Goal: Task Accomplishment & Management: Manage account settings

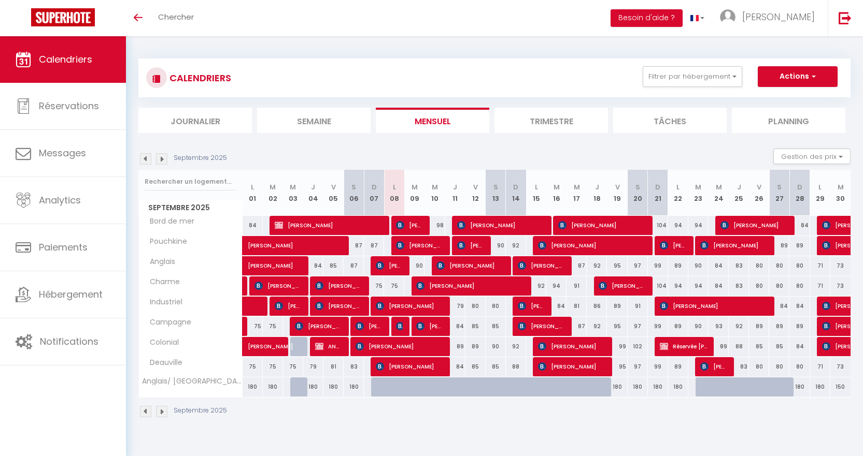
click at [141, 161] on img at bounding box center [145, 158] width 11 height 11
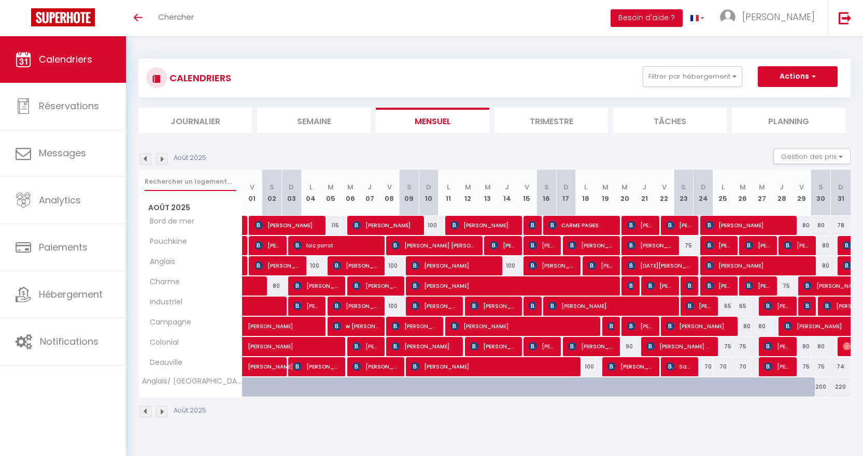
click at [182, 185] on input "text" at bounding box center [191, 182] width 92 height 19
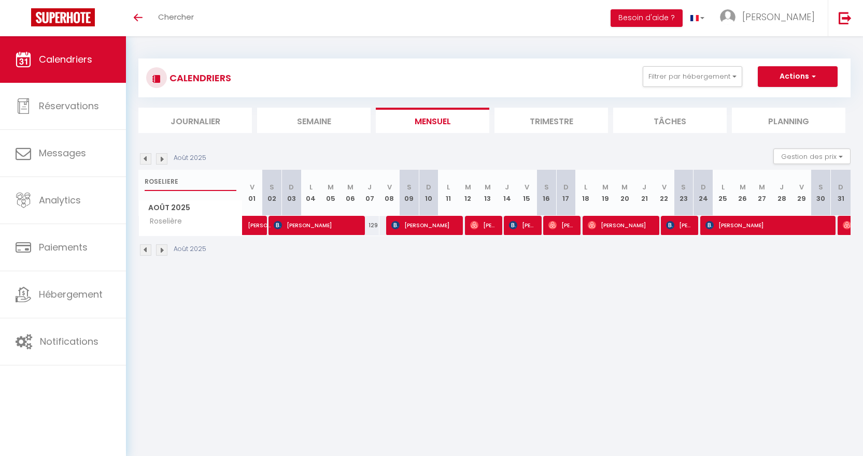
click at [189, 181] on input "ROSELIERE" at bounding box center [191, 182] width 92 height 19
type input "R"
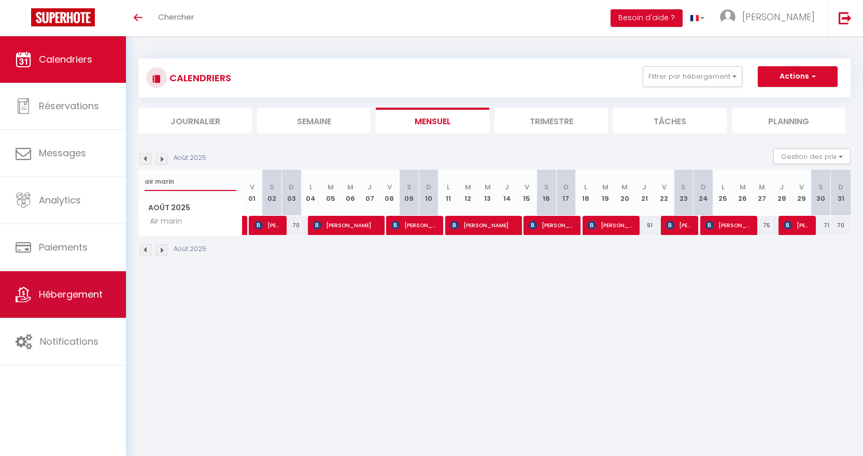
type input "air marin"
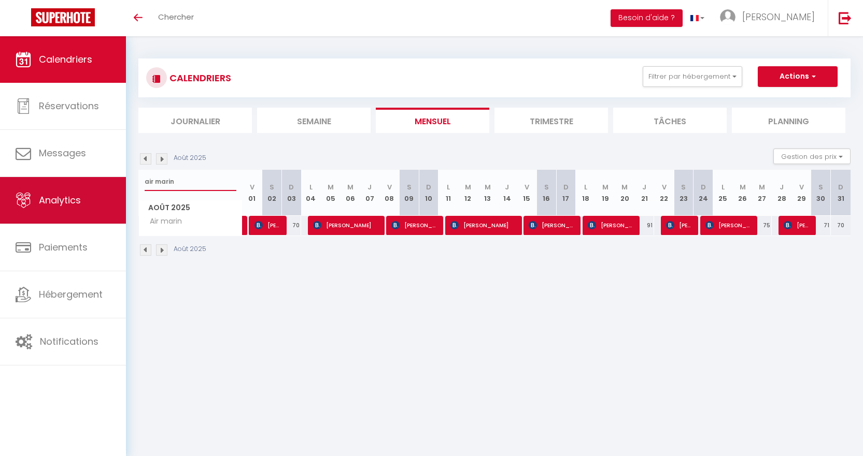
drag, startPoint x: 184, startPoint y: 182, endPoint x: 88, endPoint y: 180, distance: 95.9
click at [88, 180] on div "🟢 Des questions ou besoin d'assistance pour la migration AirBnB? Connectez-vous…" at bounding box center [431, 157] width 863 height 243
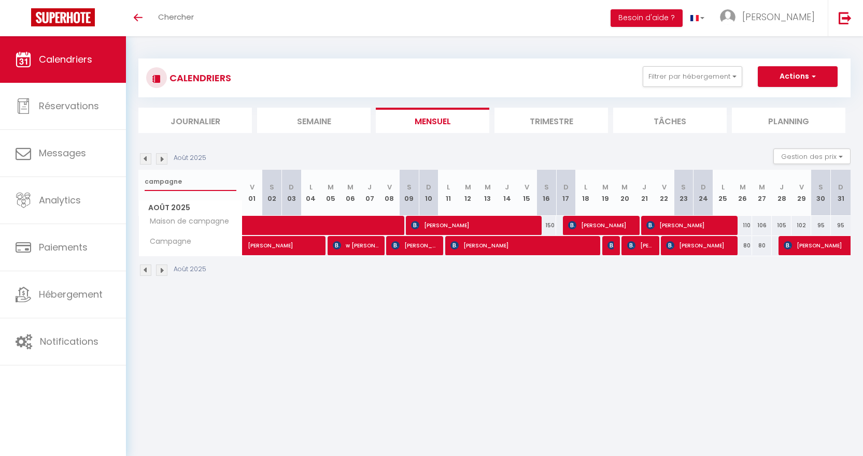
click at [216, 182] on input "campagne" at bounding box center [191, 182] width 92 height 19
type input "c"
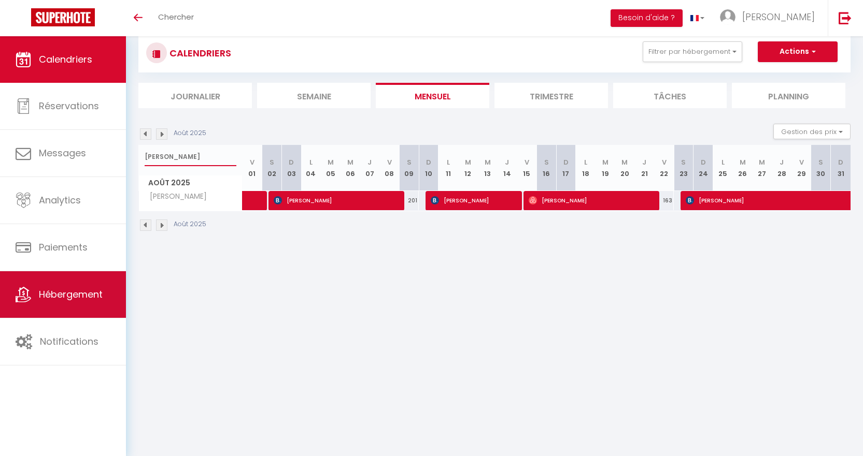
scroll to position [36, 0]
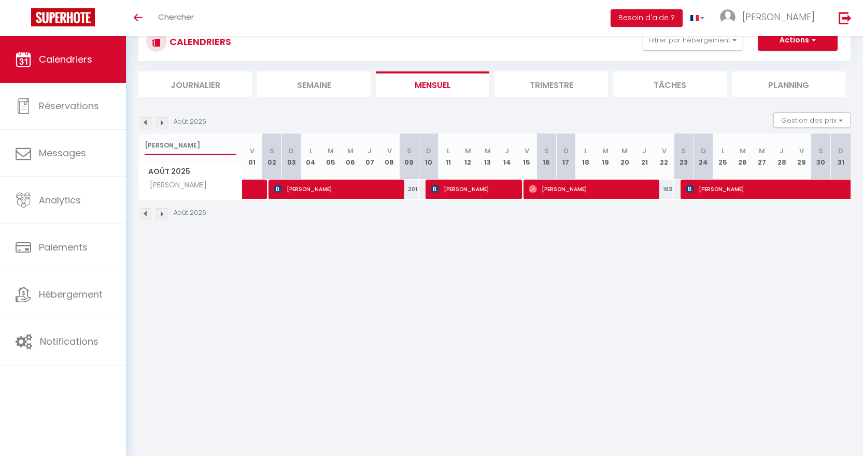
click at [205, 146] on input "[PERSON_NAME]" at bounding box center [191, 145] width 92 height 19
type input "v"
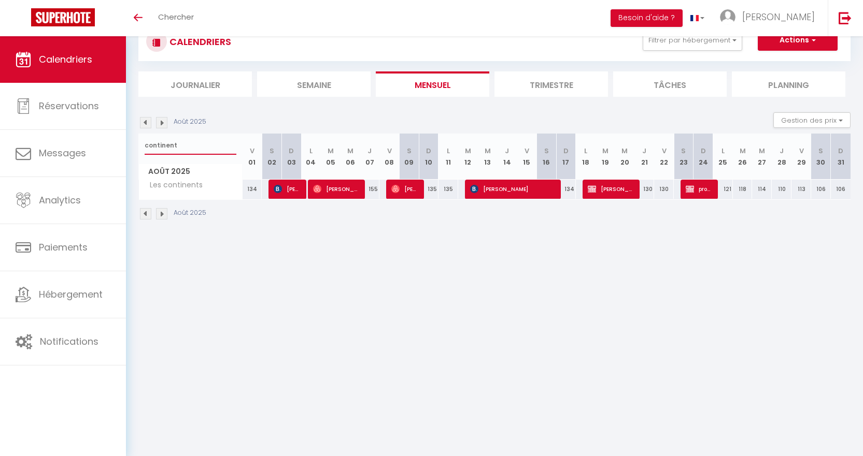
type input "continent"
click at [584, 191] on span "[PERSON_NAME]" at bounding box center [610, 189] width 46 height 20
select select "OK"
select select "KO"
select select "0"
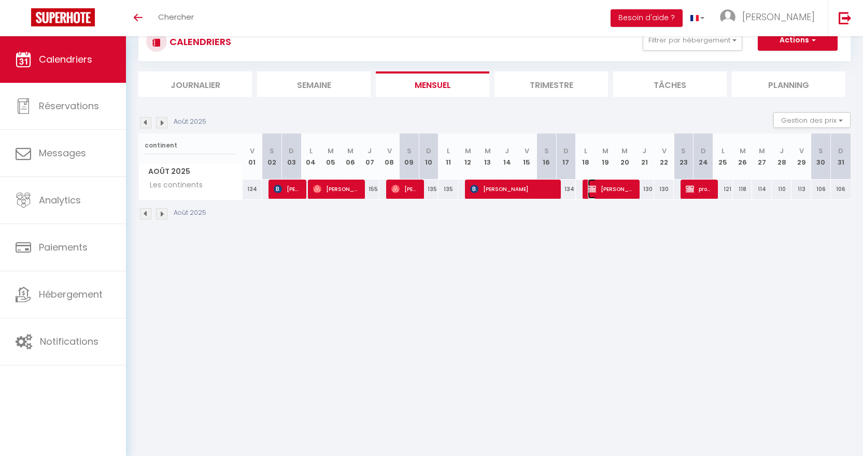
select select "0"
select select "1"
select select
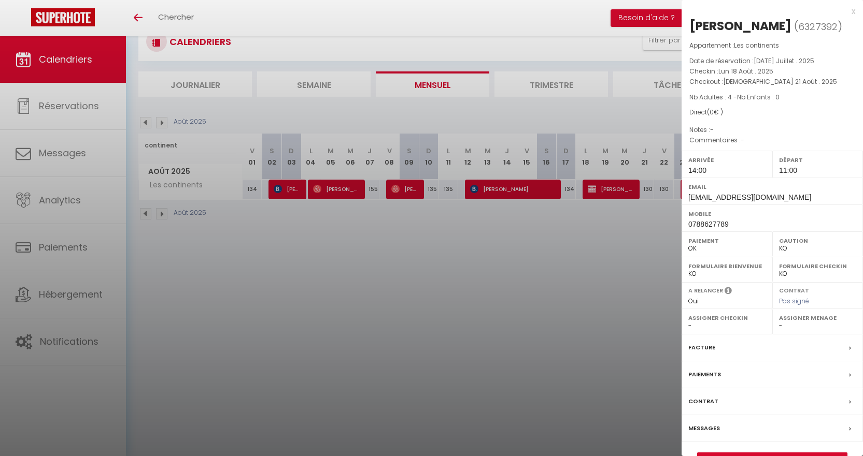
click at [584, 11] on div "x" at bounding box center [768, 11] width 174 height 12
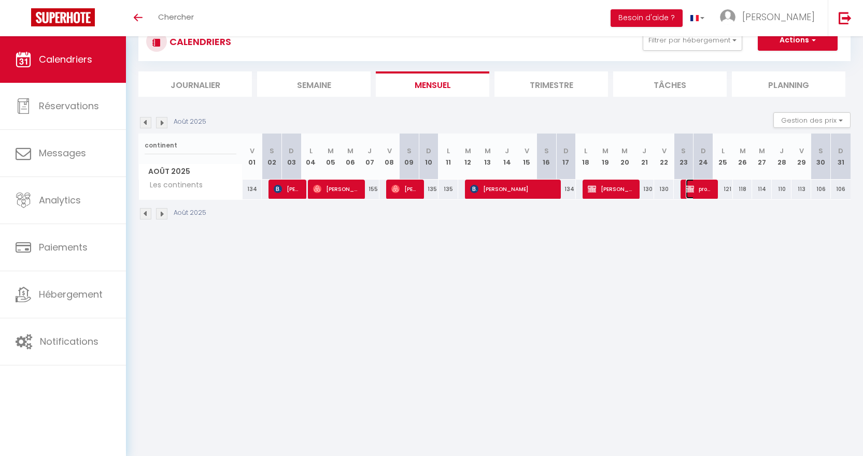
click at [584, 189] on span "prorietaire travaux" at bounding box center [698, 189] width 26 height 20
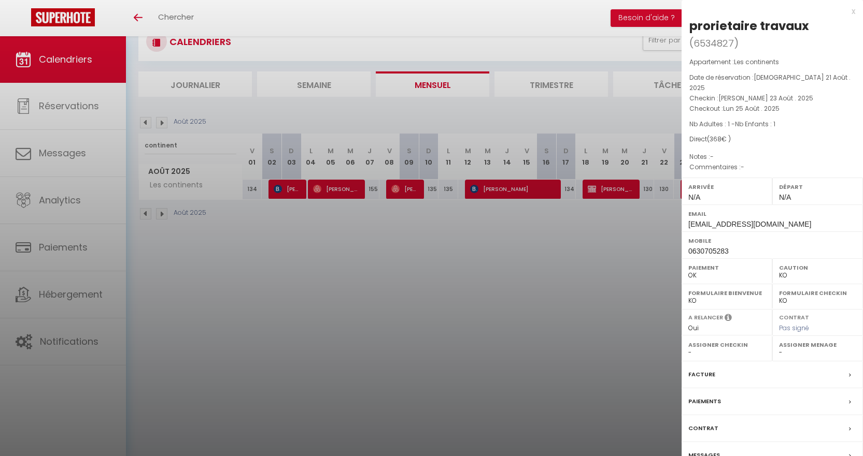
click at [584, 10] on div "x" at bounding box center [768, 11] width 174 height 12
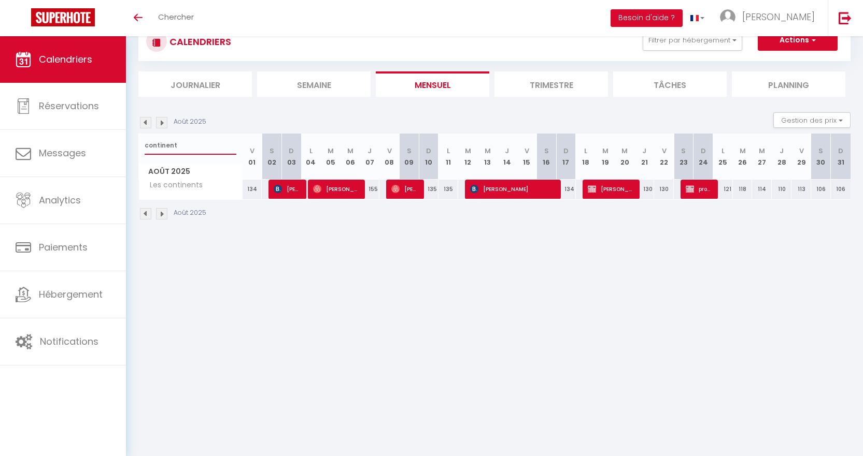
click at [183, 151] on input "continent" at bounding box center [191, 145] width 92 height 19
type input "c"
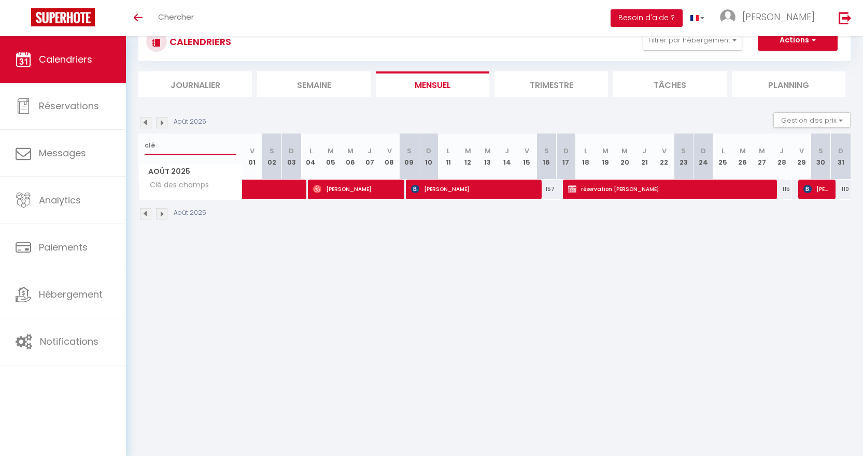
drag, startPoint x: 168, startPoint y: 147, endPoint x: 166, endPoint y: 139, distance: 8.0
click at [167, 143] on input "clé" at bounding box center [191, 145] width 92 height 19
type input "c"
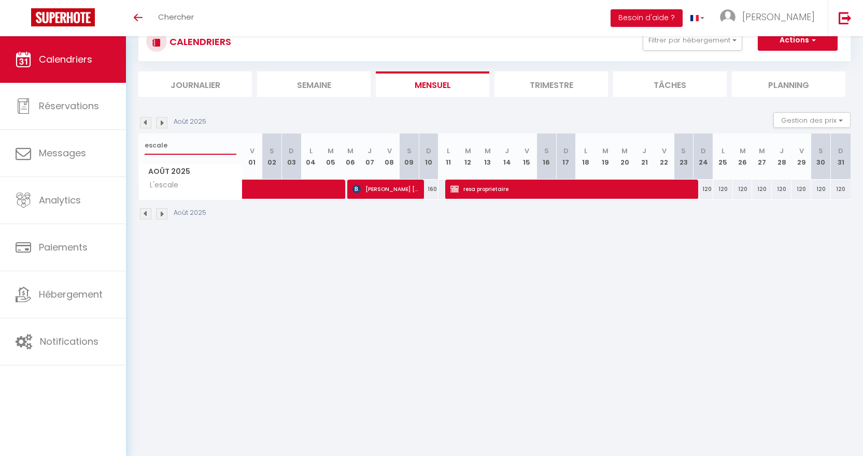
click at [168, 149] on input "escale" at bounding box center [191, 145] width 92 height 19
type input "e"
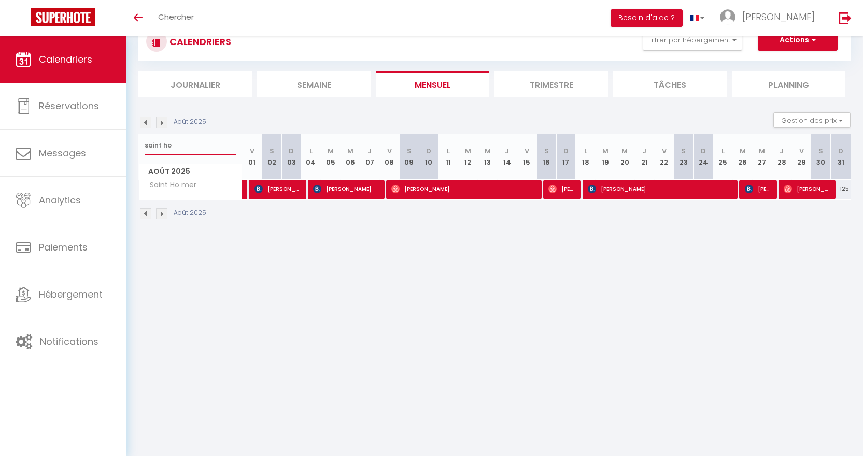
click at [181, 146] on input "saint ho" at bounding box center [191, 145] width 92 height 19
type input "s"
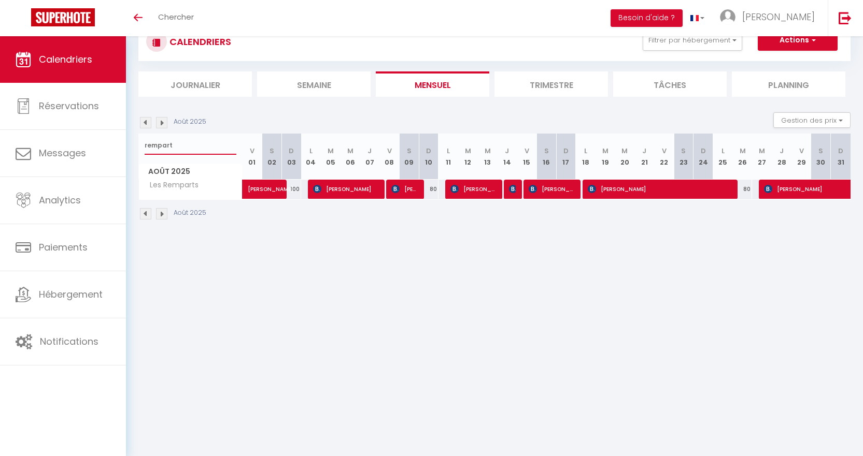
click at [181, 145] on input "rempart" at bounding box center [191, 145] width 92 height 19
type input "r"
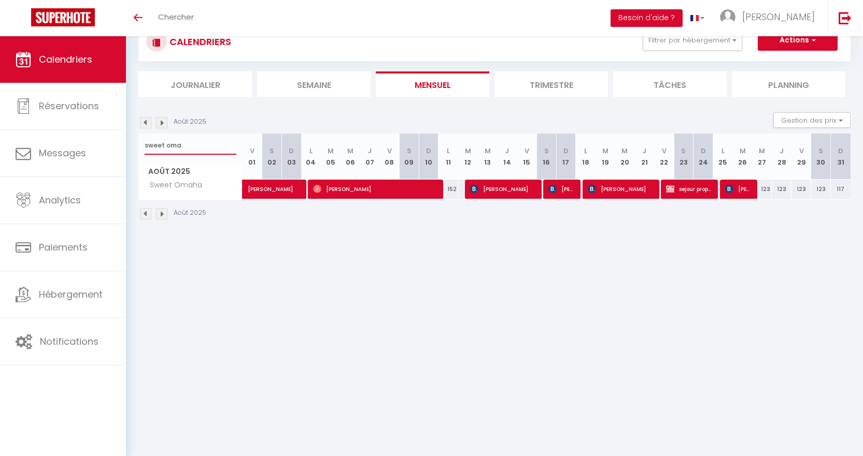
click at [185, 151] on input "sweet oma" at bounding box center [191, 145] width 92 height 19
type input "s"
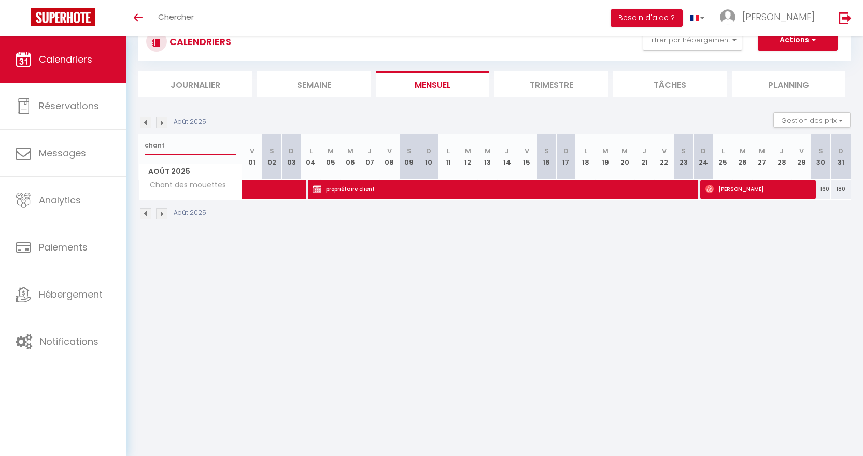
click at [189, 146] on input "chant" at bounding box center [191, 145] width 92 height 19
type input "c"
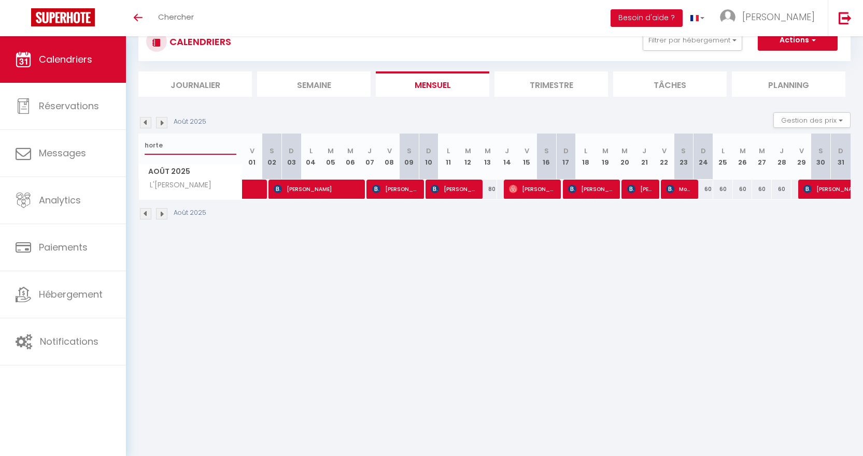
click at [206, 146] on input "horte" at bounding box center [191, 145] width 92 height 19
type input "h"
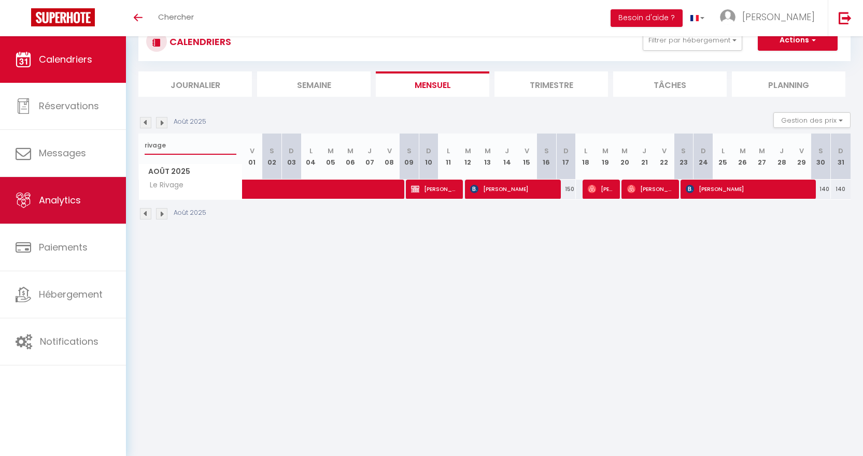
type input "rivage"
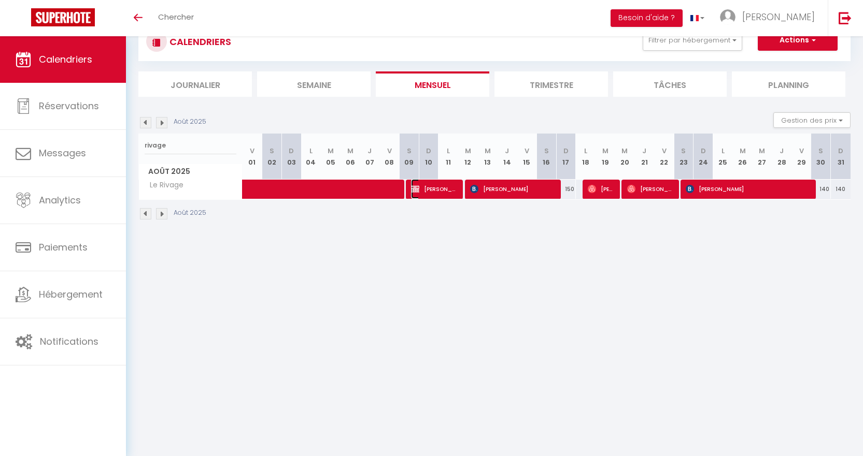
click at [436, 195] on span "[PERSON_NAME]" at bounding box center [434, 189] width 46 height 20
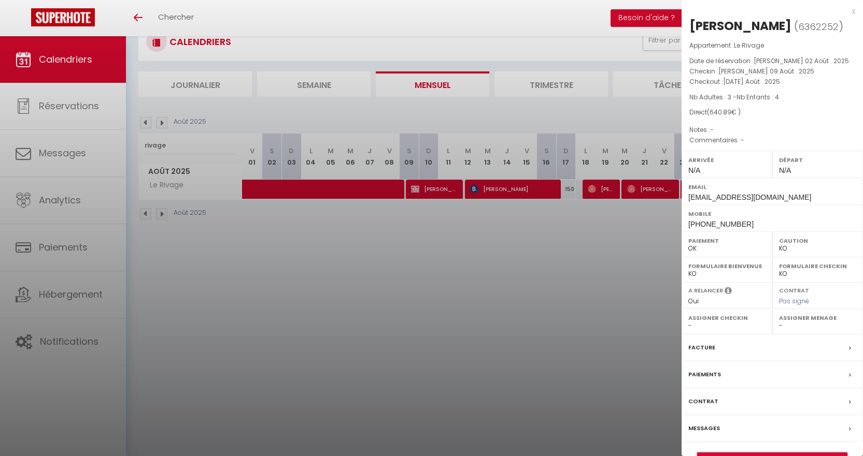
click at [584, 425] on button "Détails de la réservation" at bounding box center [772, 460] width 150 height 15
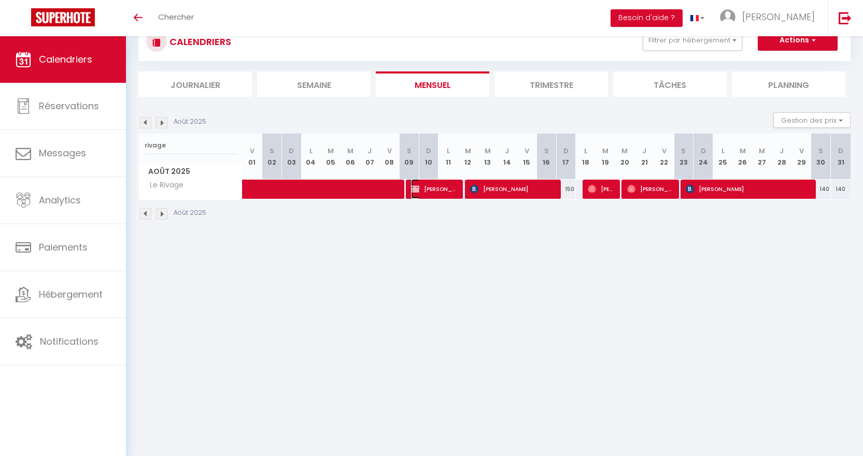
click at [429, 188] on span "[PERSON_NAME]" at bounding box center [434, 189] width 46 height 20
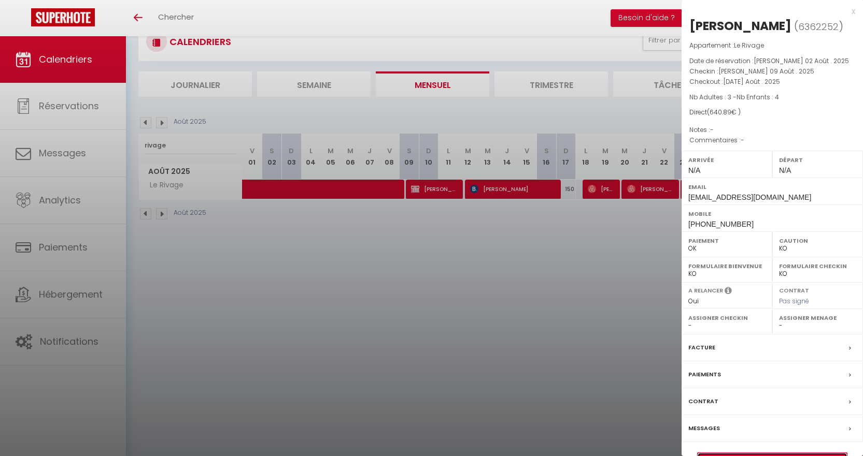
click at [584, 425] on link "Détails de la réservation" at bounding box center [771, 459] width 149 height 13
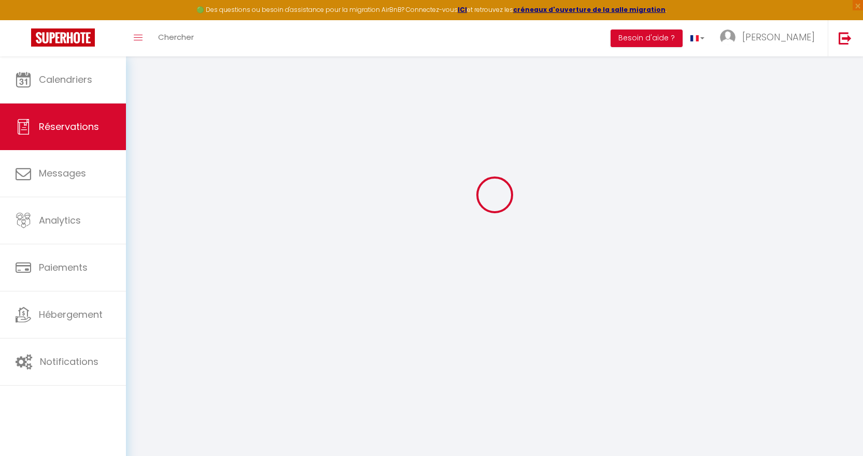
scroll to position [56, 0]
type input "[PERSON_NAME]"
type input "Hachez"
type input "[EMAIL_ADDRESS][DOMAIN_NAME]"
type input "[PHONE_NUMBER]"
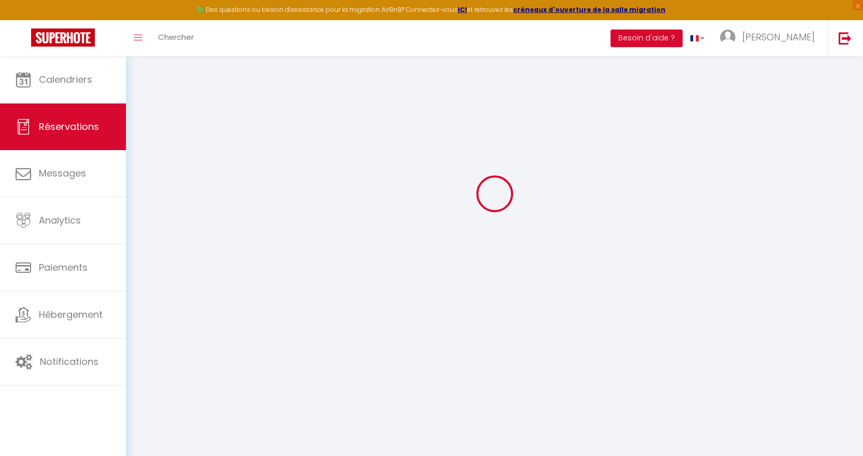
select select "FR"
select select "59554"
select select "1"
type input "[PERSON_NAME] 09 Août 2025"
select select
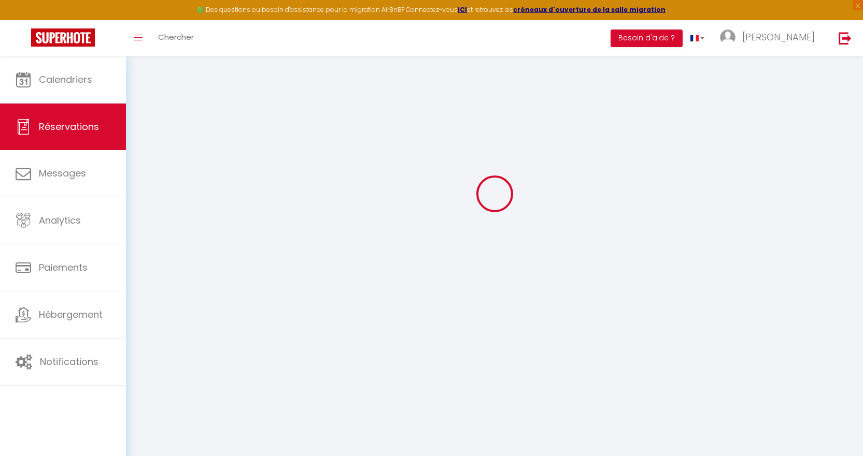
type input "[DATE] Août 2025"
select select
type input "3"
type input "4"
select select "12"
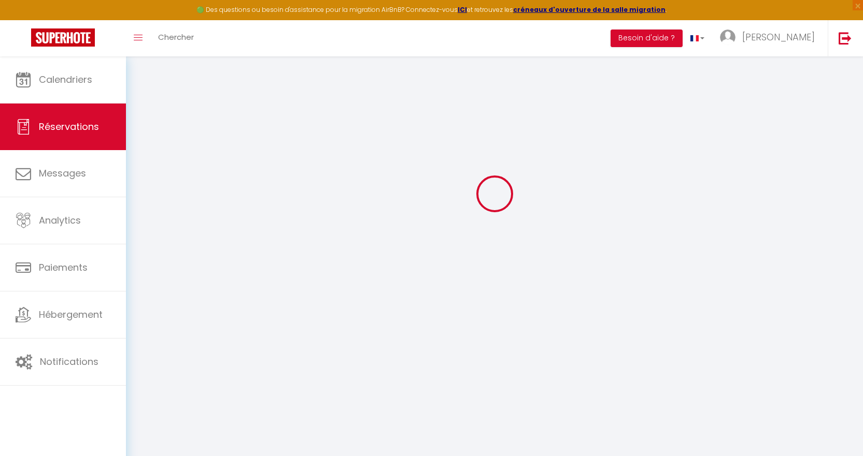
select select
type input "510"
checkbox input "false"
type input "0"
type input "120"
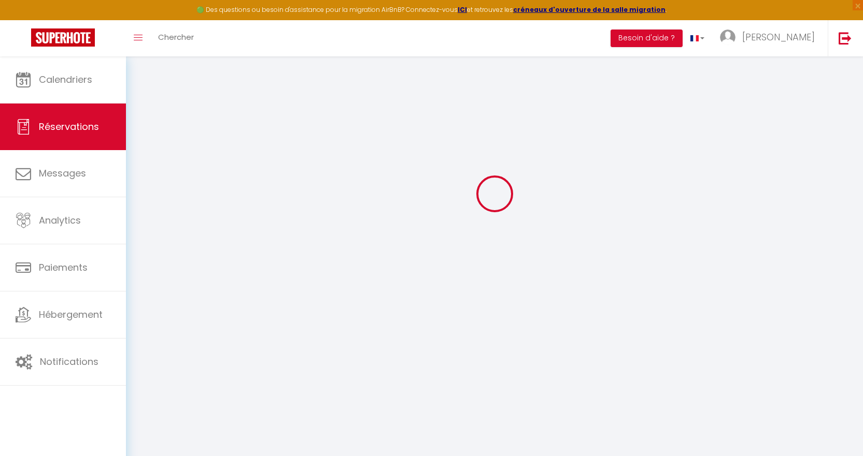
type input "0"
select select
select select "14"
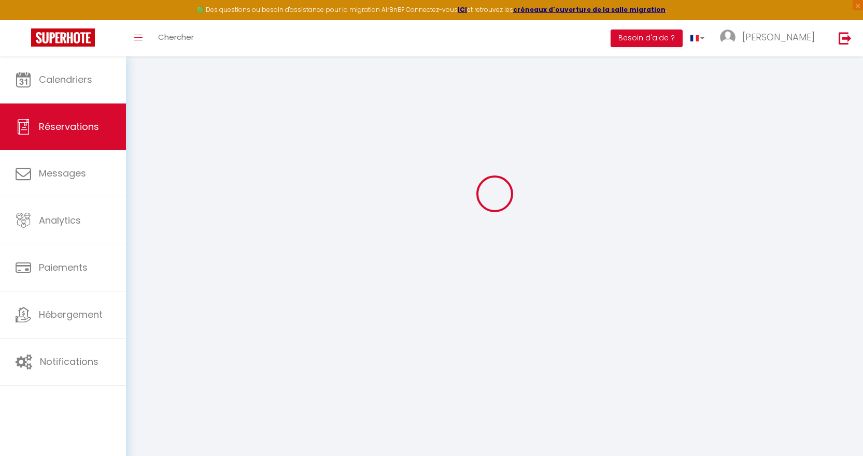
checkbox input "false"
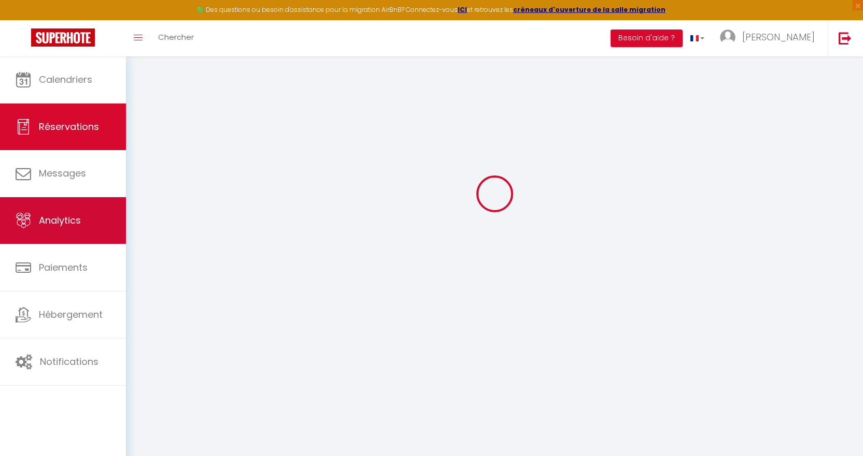
select select
checkbox input "false"
select select
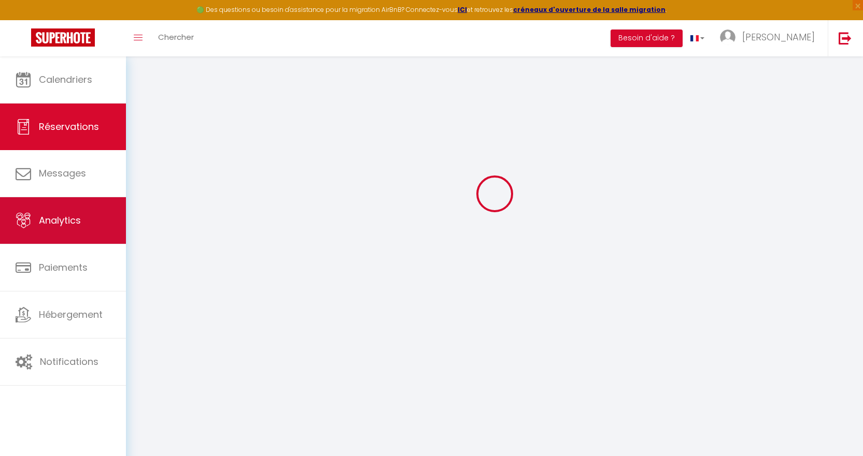
checkbox input "false"
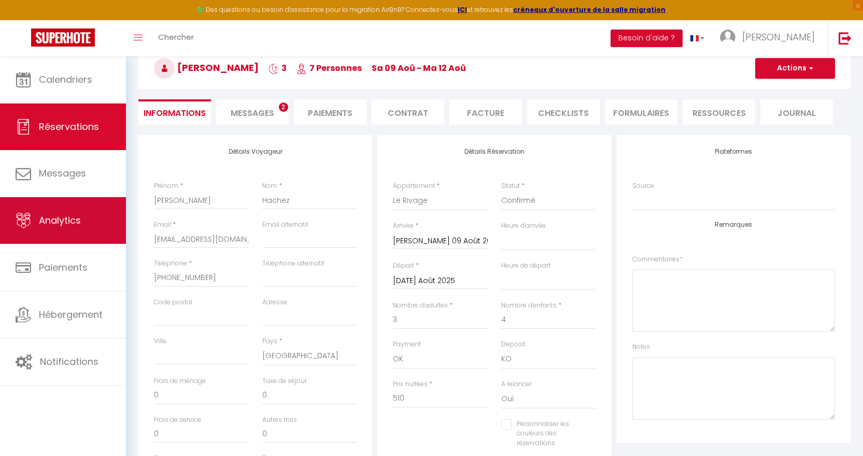
type input "120"
type input "10.89"
select select
checkbox input "false"
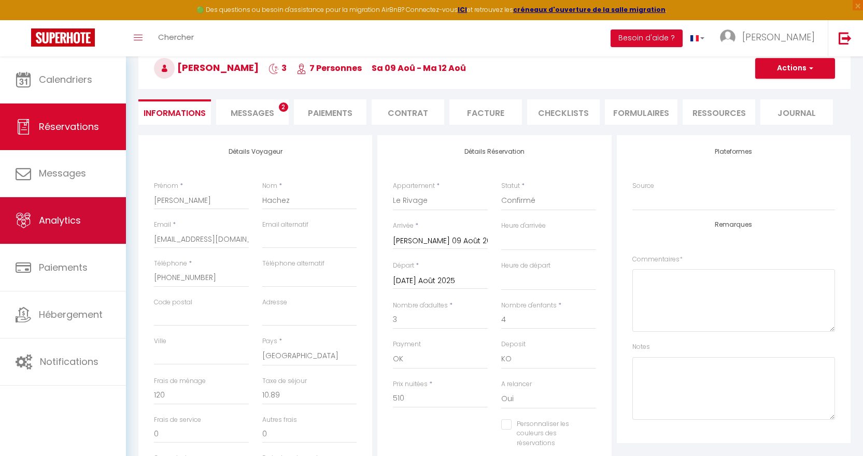
select select
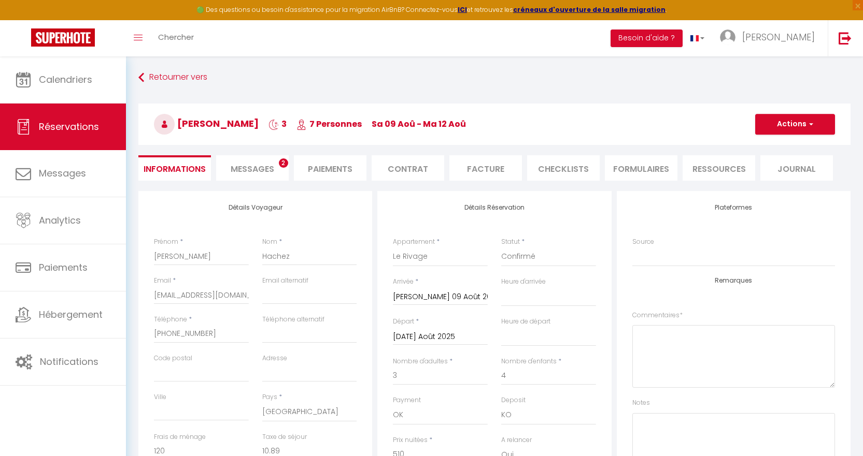
scroll to position [0, 0]
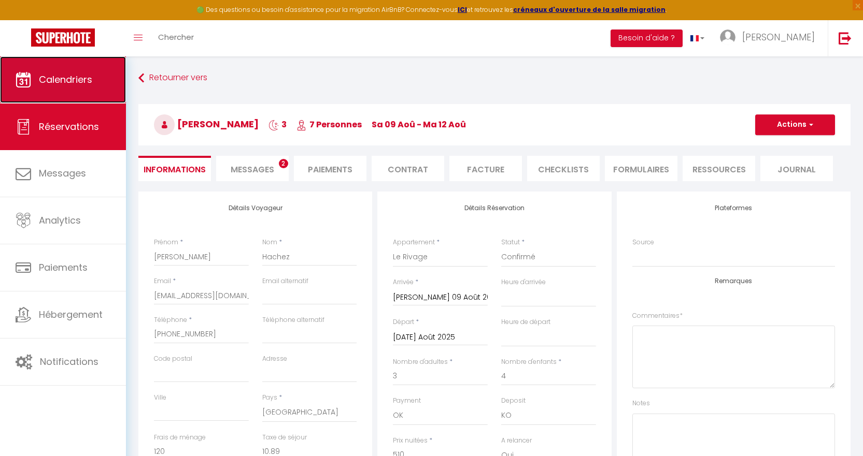
click at [72, 82] on span "Calendriers" at bounding box center [65, 79] width 53 height 13
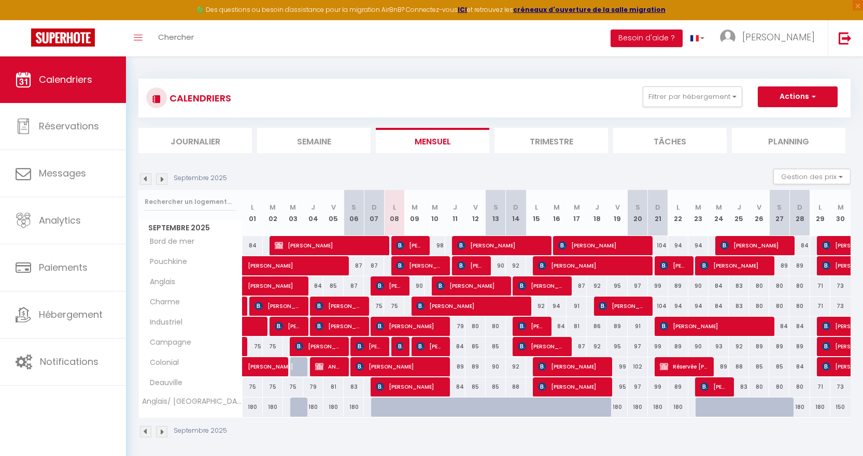
click at [146, 178] on img at bounding box center [145, 179] width 11 height 11
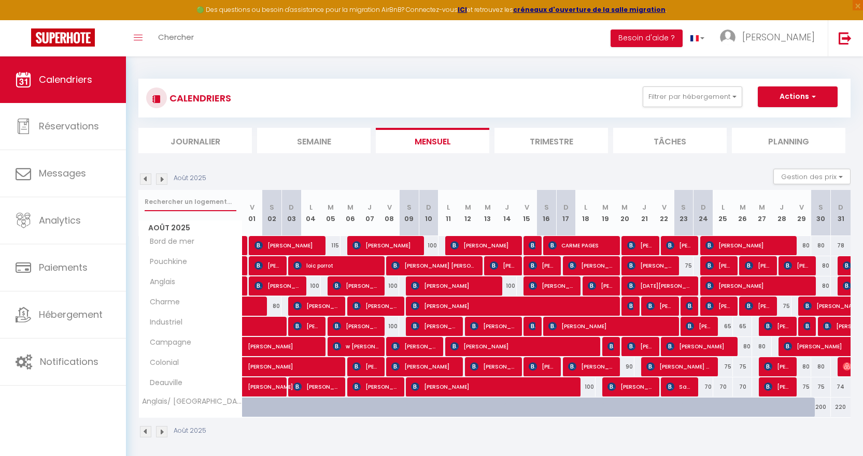
click at [194, 203] on input "text" at bounding box center [191, 202] width 92 height 19
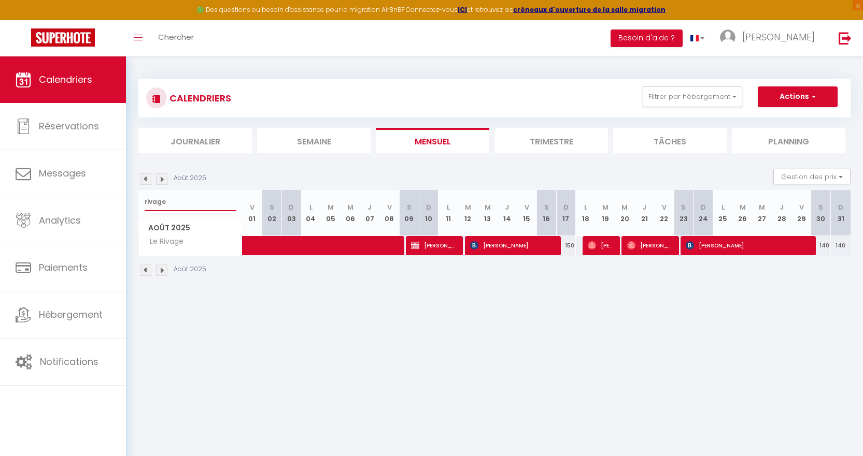
click at [195, 204] on input "rivage" at bounding box center [191, 202] width 92 height 19
type input "r"
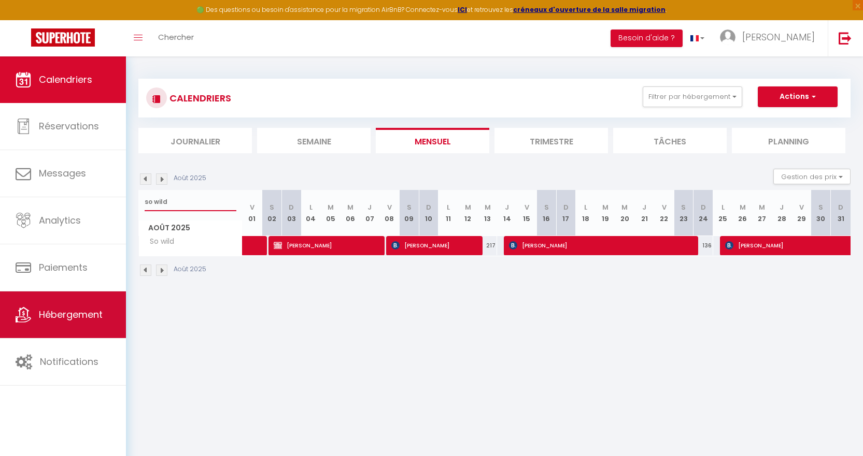
type input "so wild"
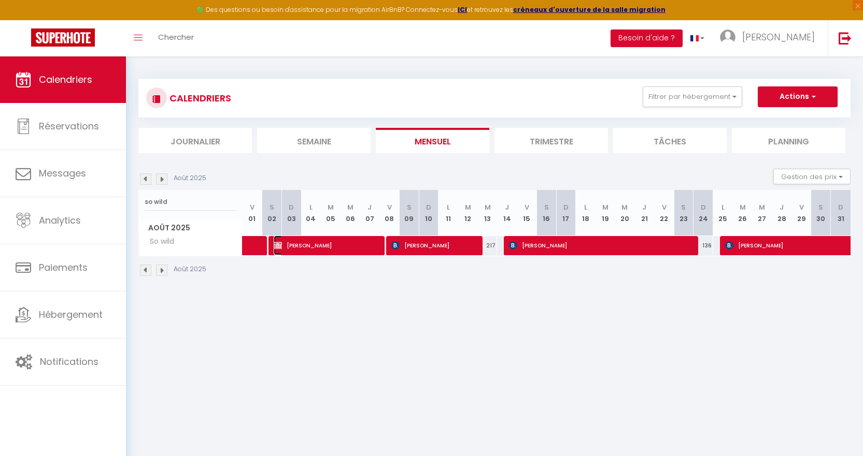
click at [329, 250] on span "[PERSON_NAME]" at bounding box center [326, 246] width 105 height 20
select select "OK"
select select "KO"
select select "0"
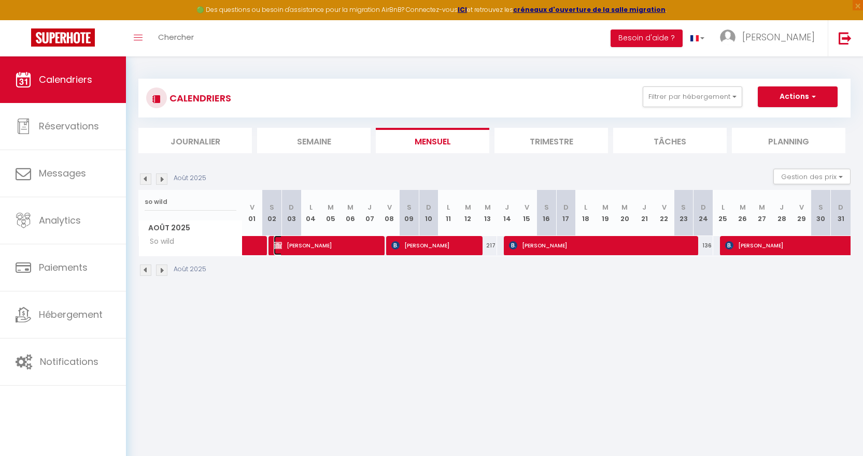
select select "1"
select select
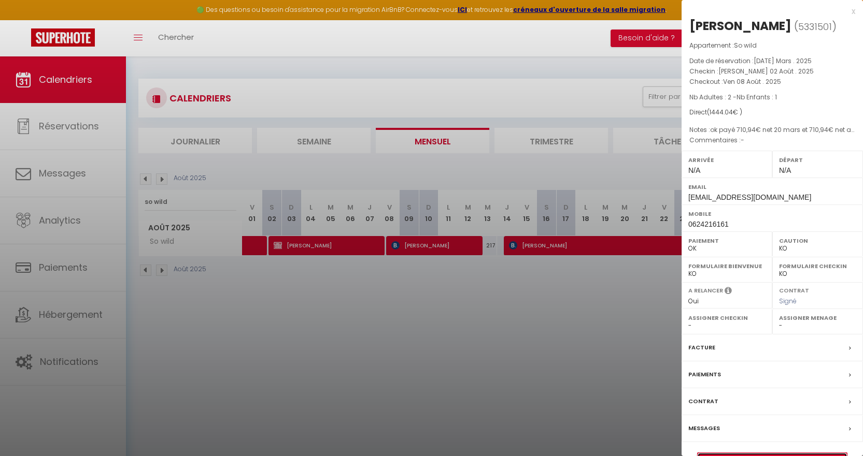
click at [584, 425] on link "Détails de la réservation" at bounding box center [771, 459] width 149 height 13
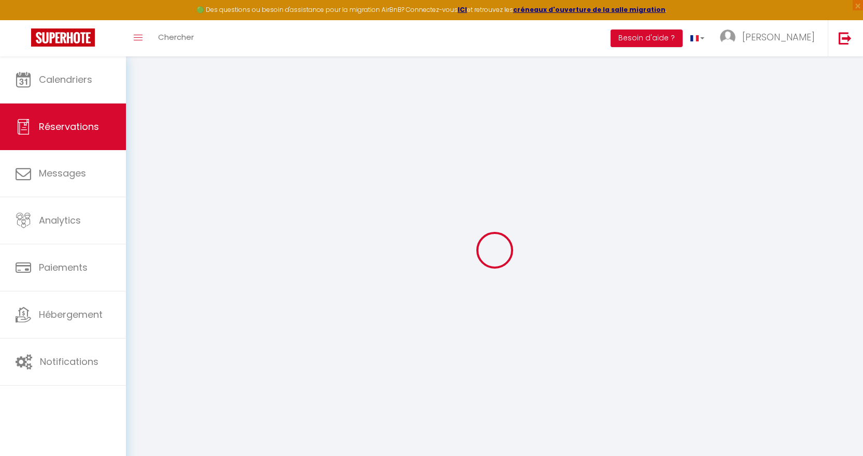
type input "Celine"
type input "[PERSON_NAME]"
type input "[EMAIL_ADDRESS][DOMAIN_NAME]"
type input "0624216161"
type input "57940"
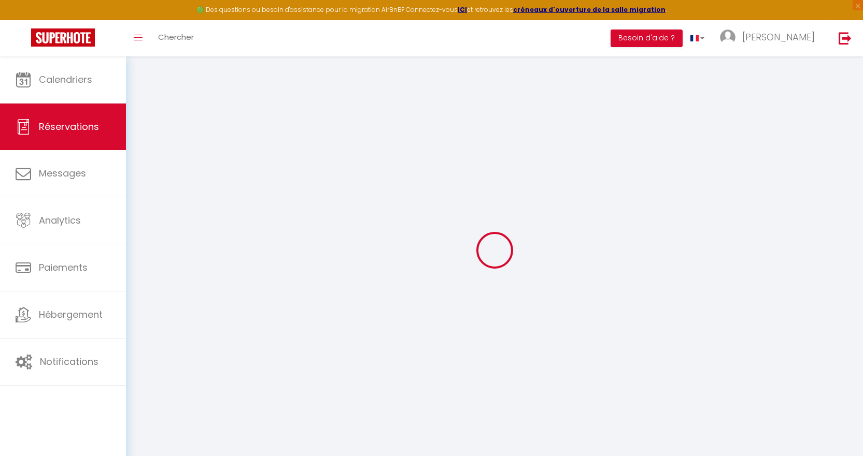
type input "[STREET_ADDRESS]"
type input "Volstroff"
select select "FR"
select select "56665"
select select "1"
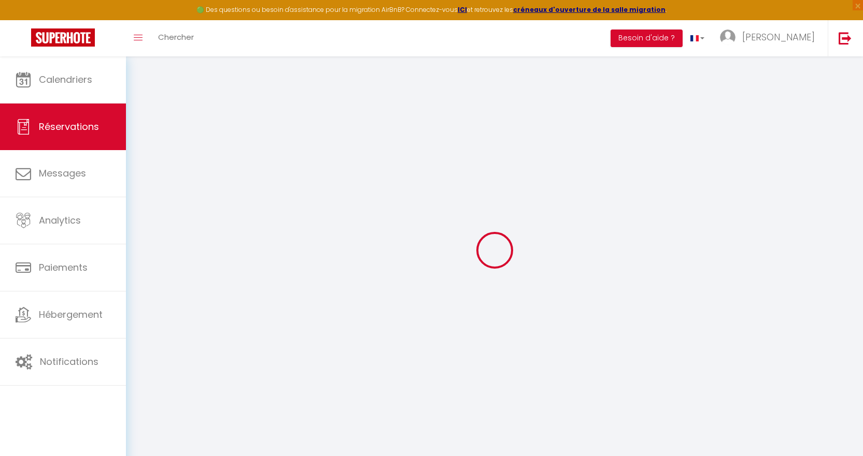
type input "[PERSON_NAME] 02 Août 2025"
select select
type input "Ven 08 Août 2025"
select select
type input "2"
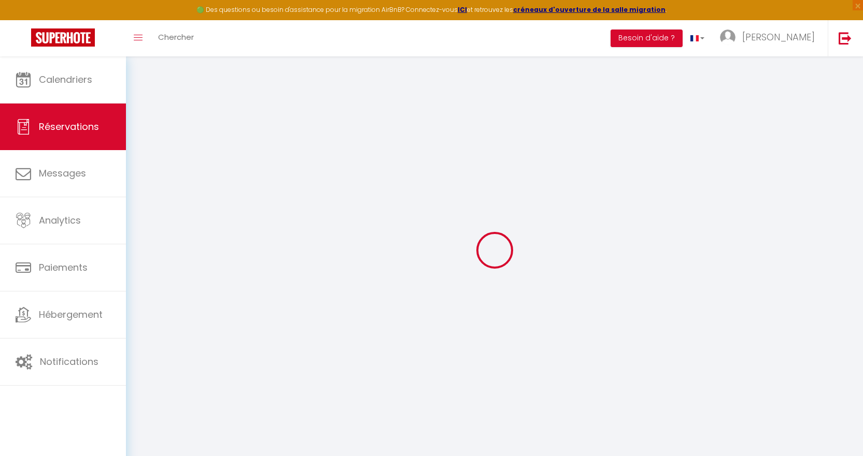
type input "1"
select select "12"
select select
type input "1320"
checkbox input "false"
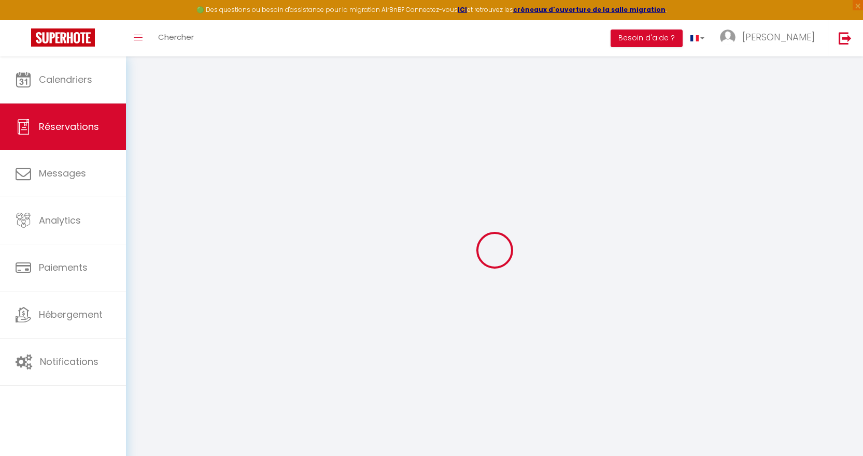
type input "0"
type input "80"
type input "0"
select select
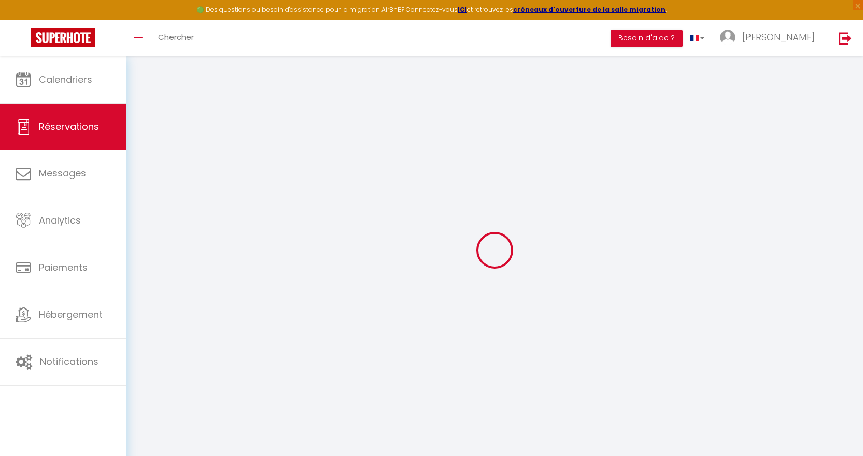
select select
select select "14"
checkbox input "false"
select select
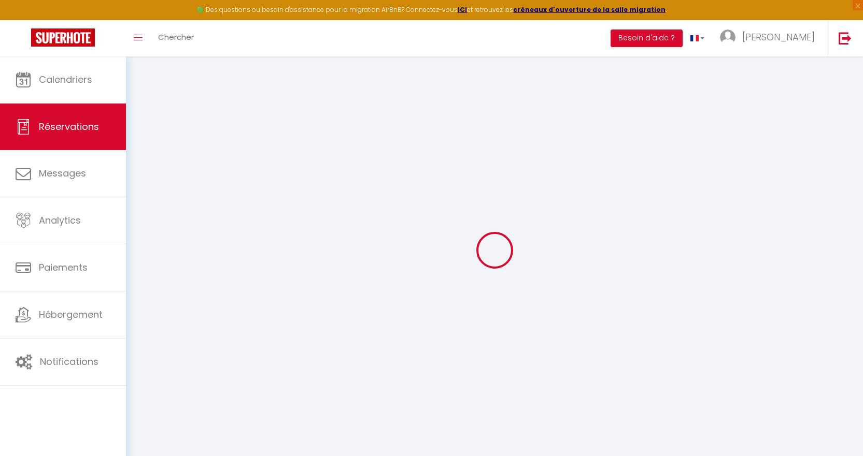
checkbox input "false"
select select
checkbox input "false"
select select
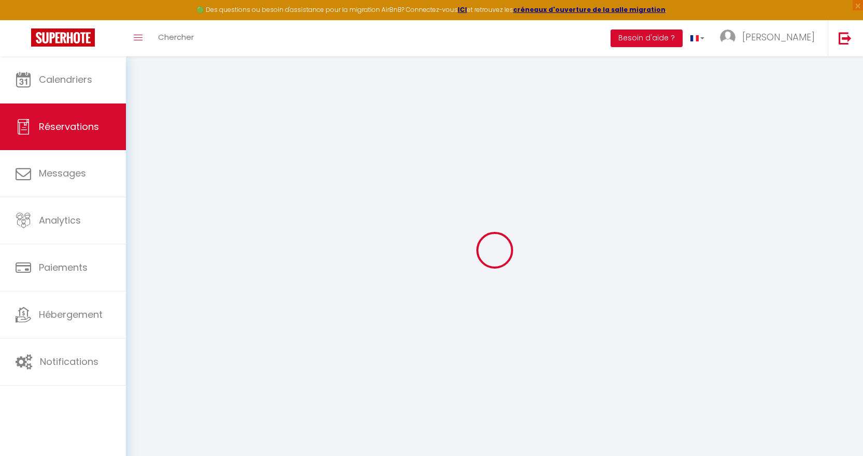
select select
checkbox input "false"
type textarea "ok payé 710,94€ net 20 mars et 710,94€ net au 13 juillet"
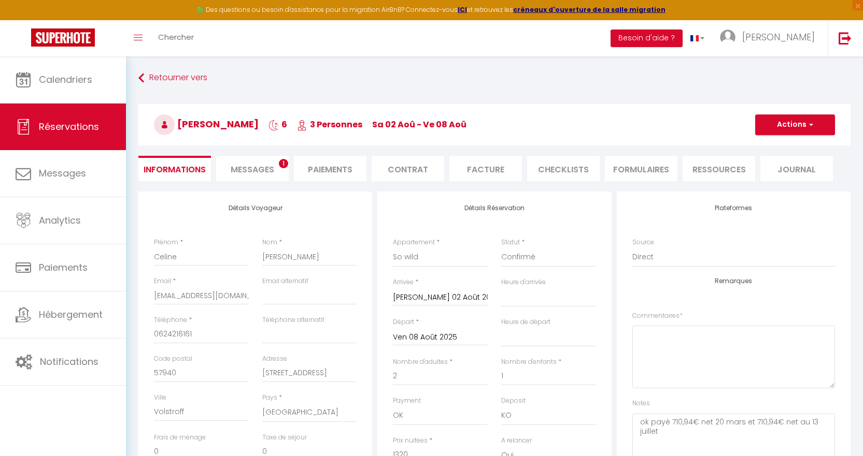
type input "80"
type input "44.04"
select select
checkbox input "false"
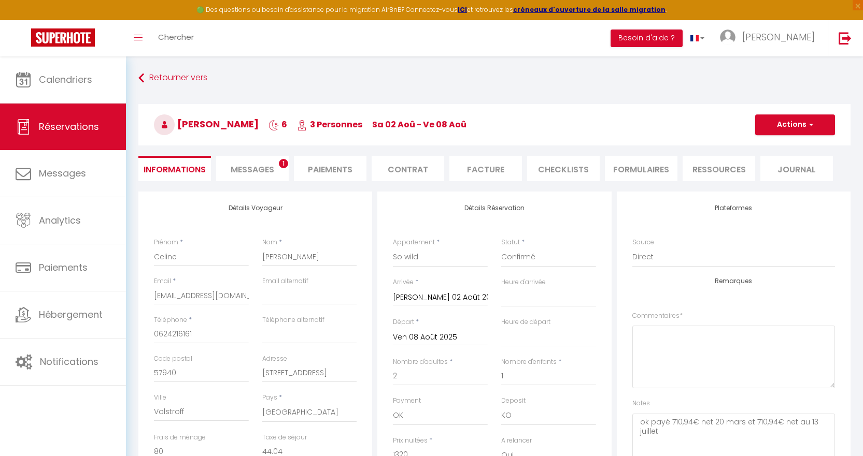
select select
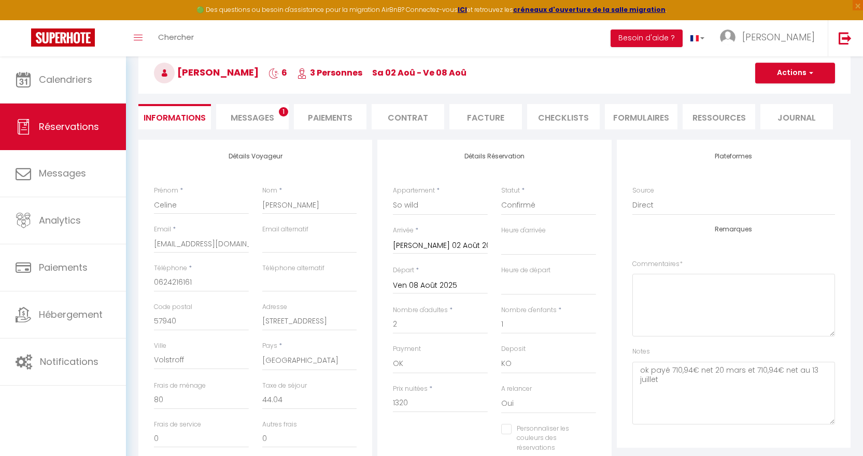
scroll to position [104, 0]
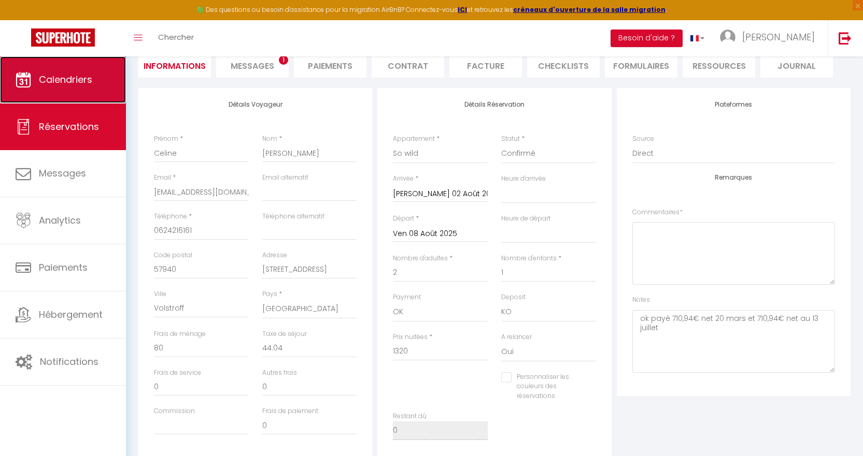
click at [101, 77] on link "Calendriers" at bounding box center [63, 79] width 126 height 47
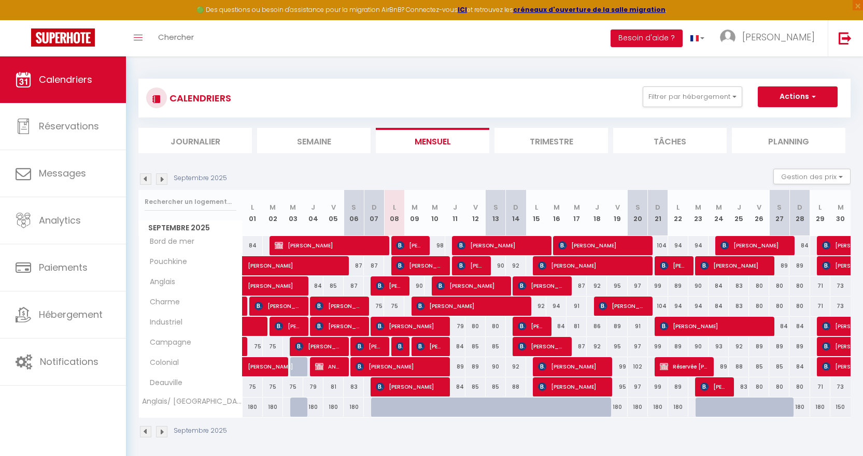
click at [145, 180] on img at bounding box center [145, 179] width 11 height 11
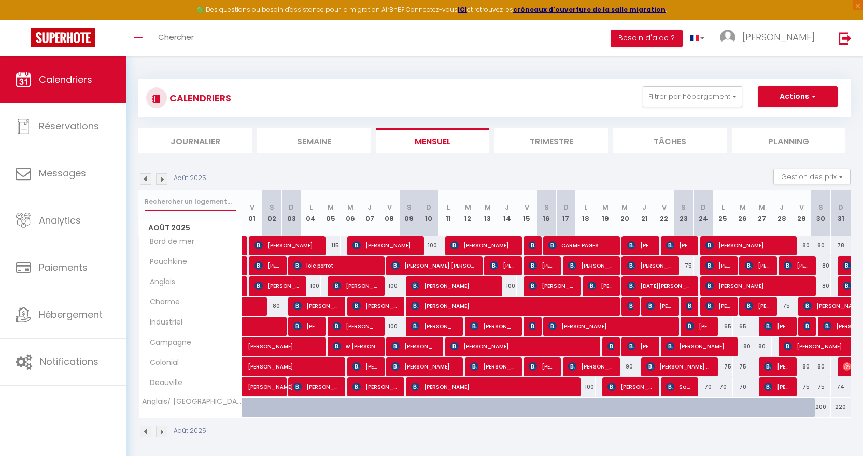
click at [191, 201] on input "text" at bounding box center [191, 202] width 92 height 19
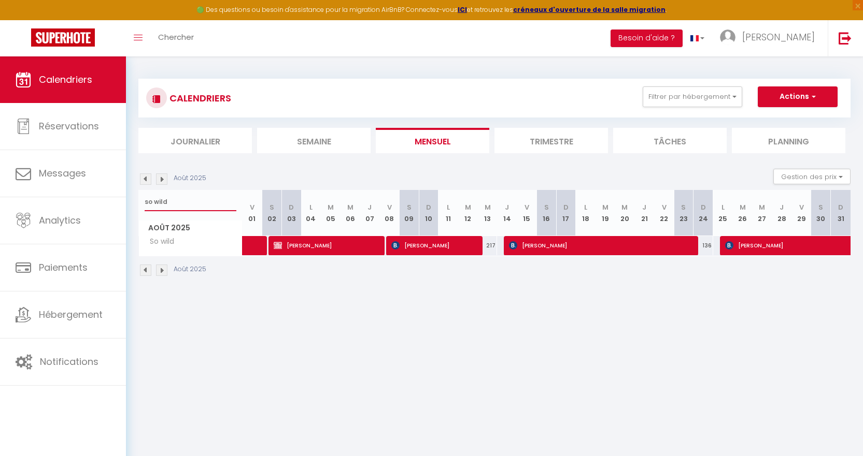
click at [207, 201] on input "so wild" at bounding box center [191, 202] width 92 height 19
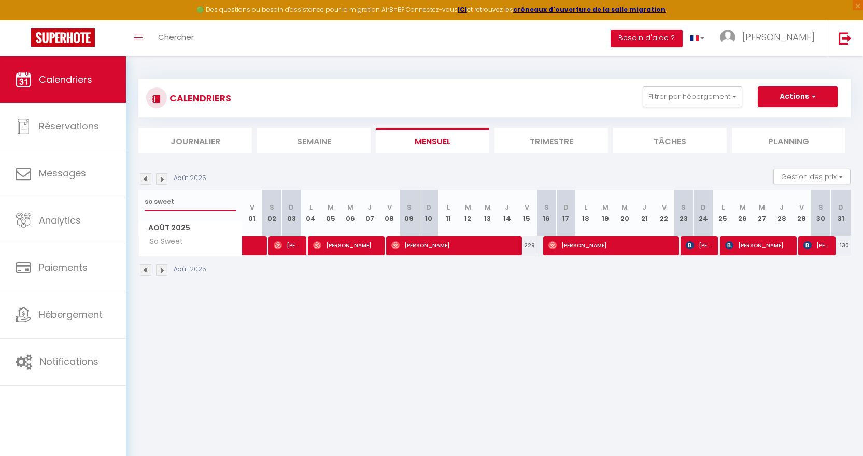
type input "so sweet"
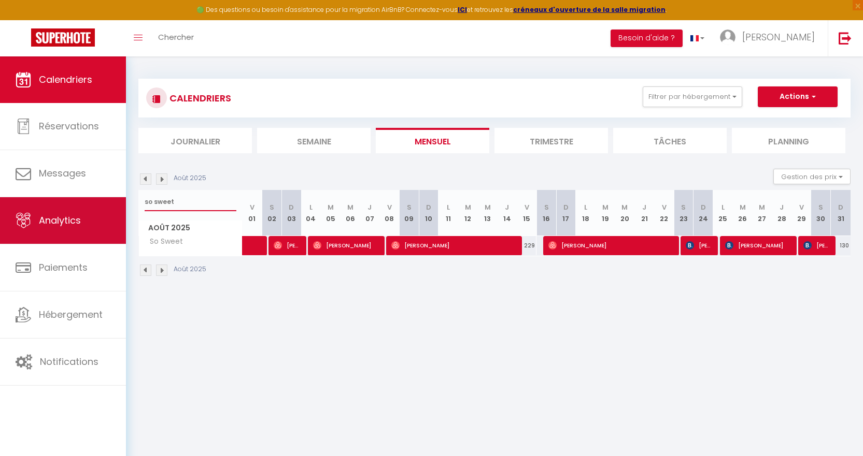
drag, startPoint x: 184, startPoint y: 205, endPoint x: 119, endPoint y: 204, distance: 65.8
click at [119, 204] on div "🟢 Des questions ou besoin d'assistance pour la migration AirBnB? Connectez-vous…" at bounding box center [431, 177] width 863 height 243
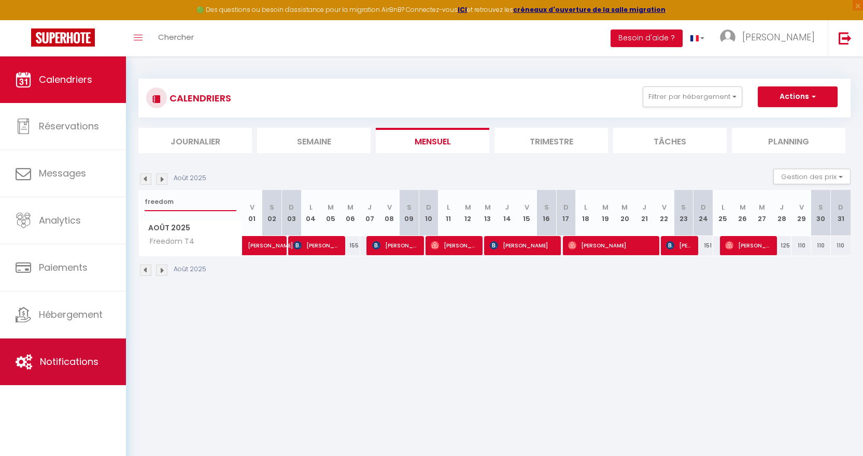
type input "freedom"
